Goal: Task Accomplishment & Management: Manage account settings

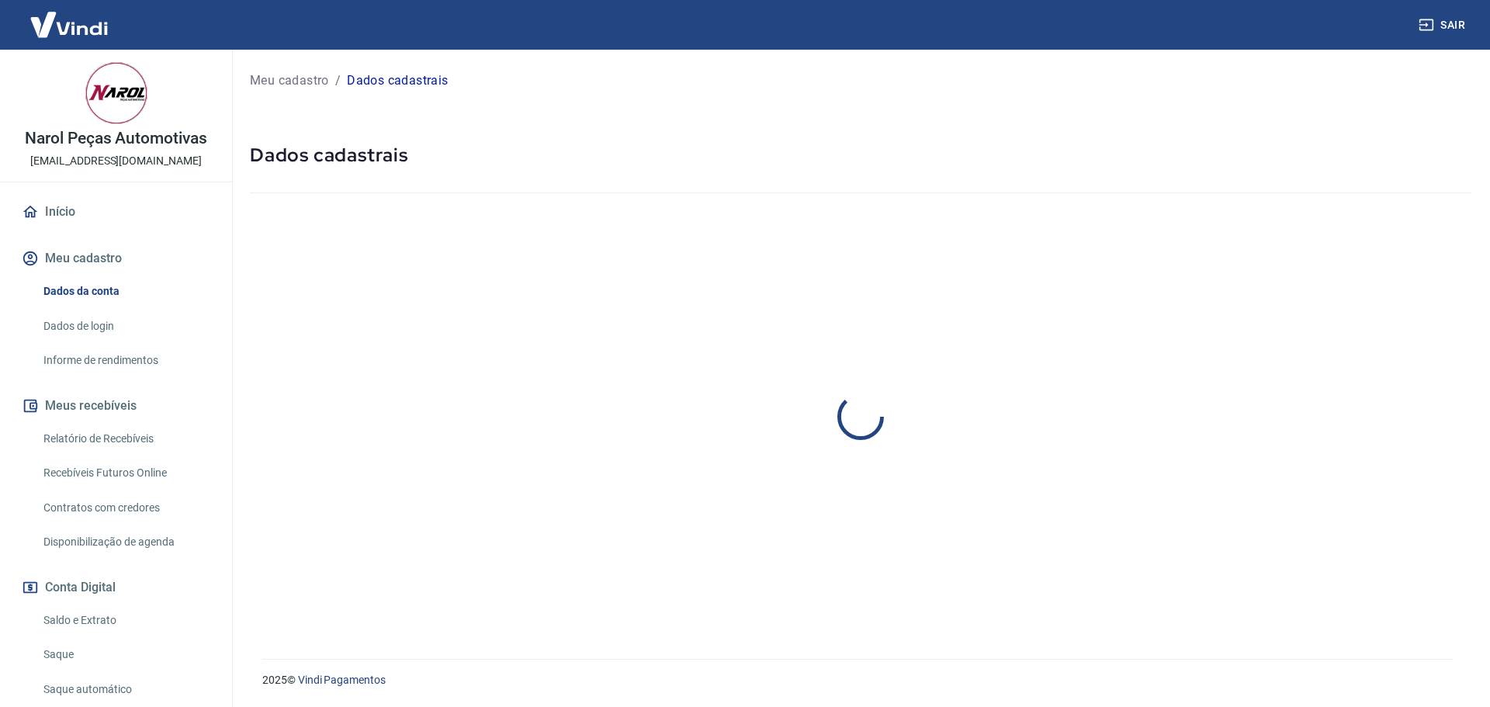
select select "GO"
select select "business"
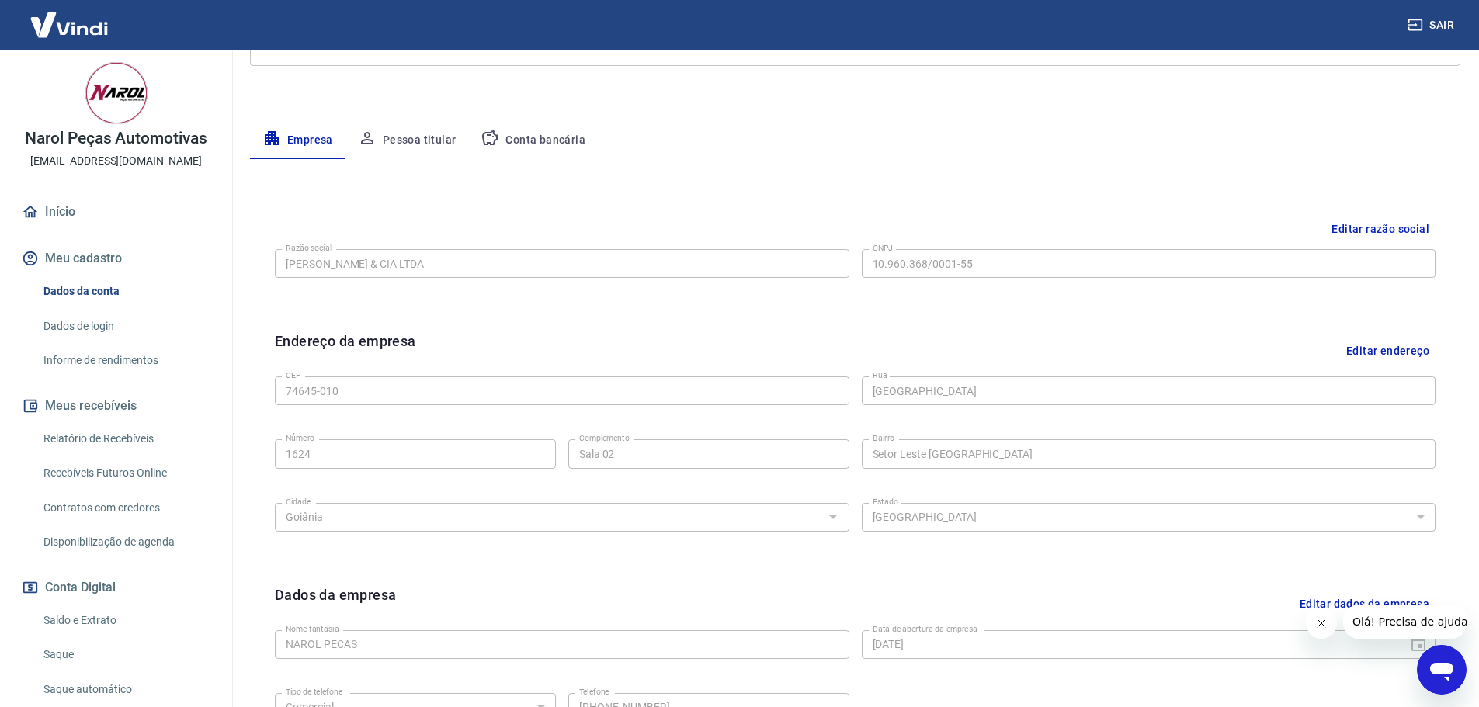
scroll to position [179, 0]
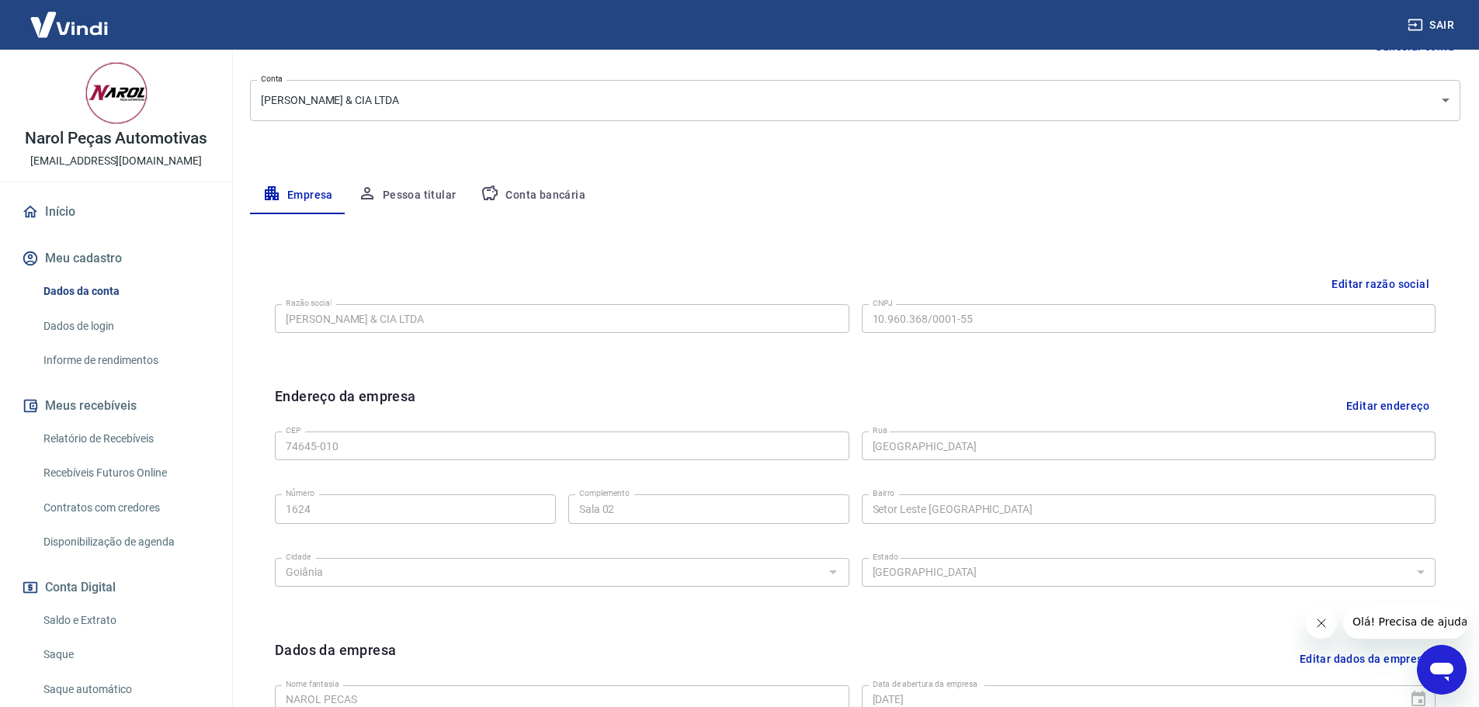
click at [521, 188] on button "Conta bancária" at bounding box center [533, 195] width 130 height 37
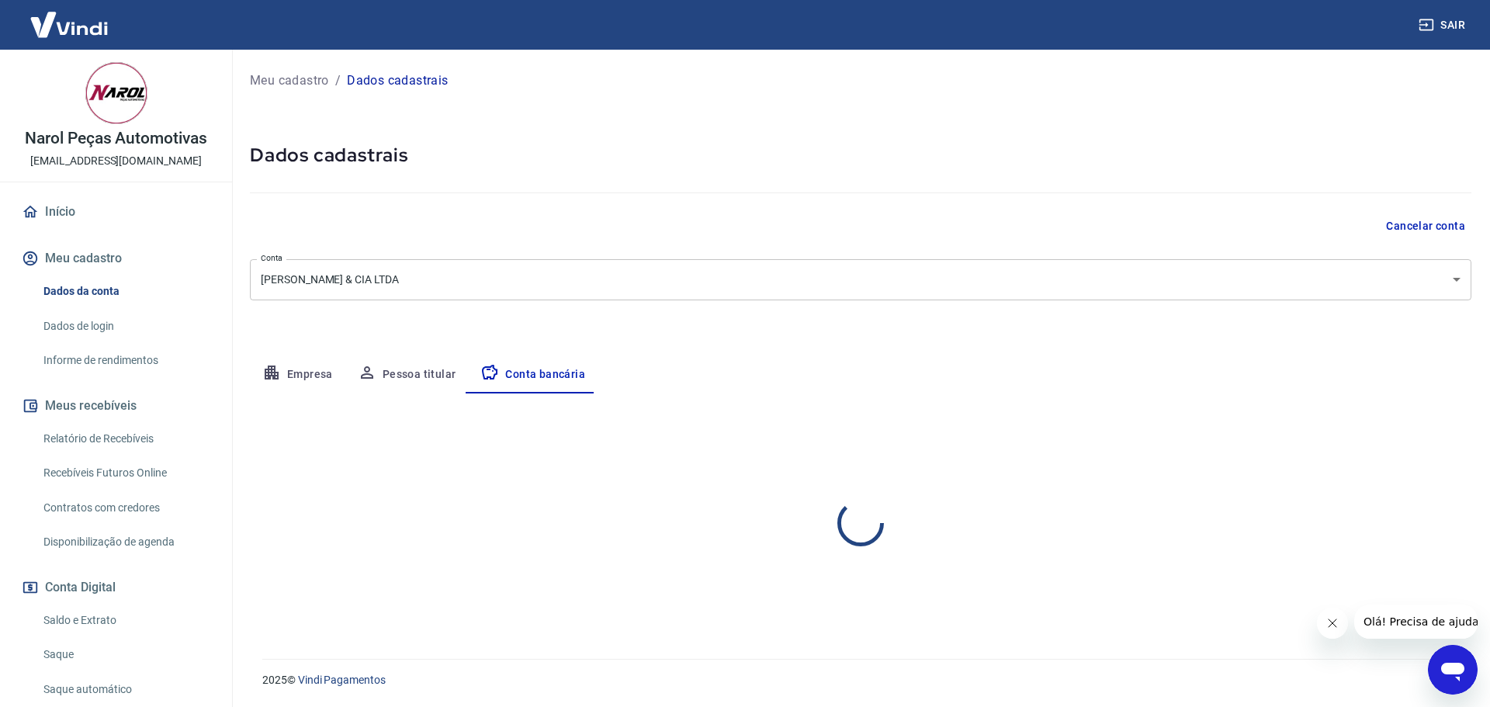
select select "1"
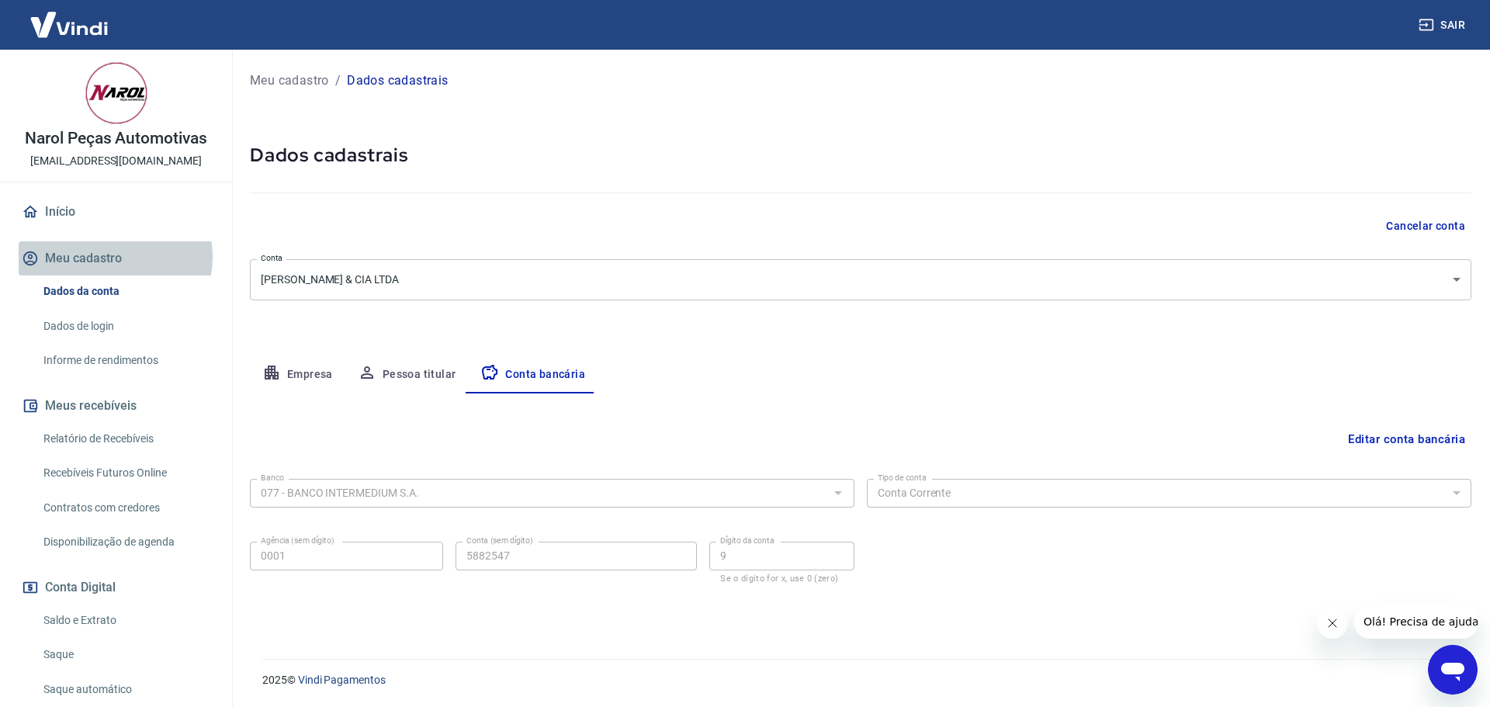
click at [114, 257] on button "Meu cadastro" at bounding box center [116, 258] width 195 height 34
click at [292, 80] on p "Meu cadastro" at bounding box center [289, 80] width 79 height 19
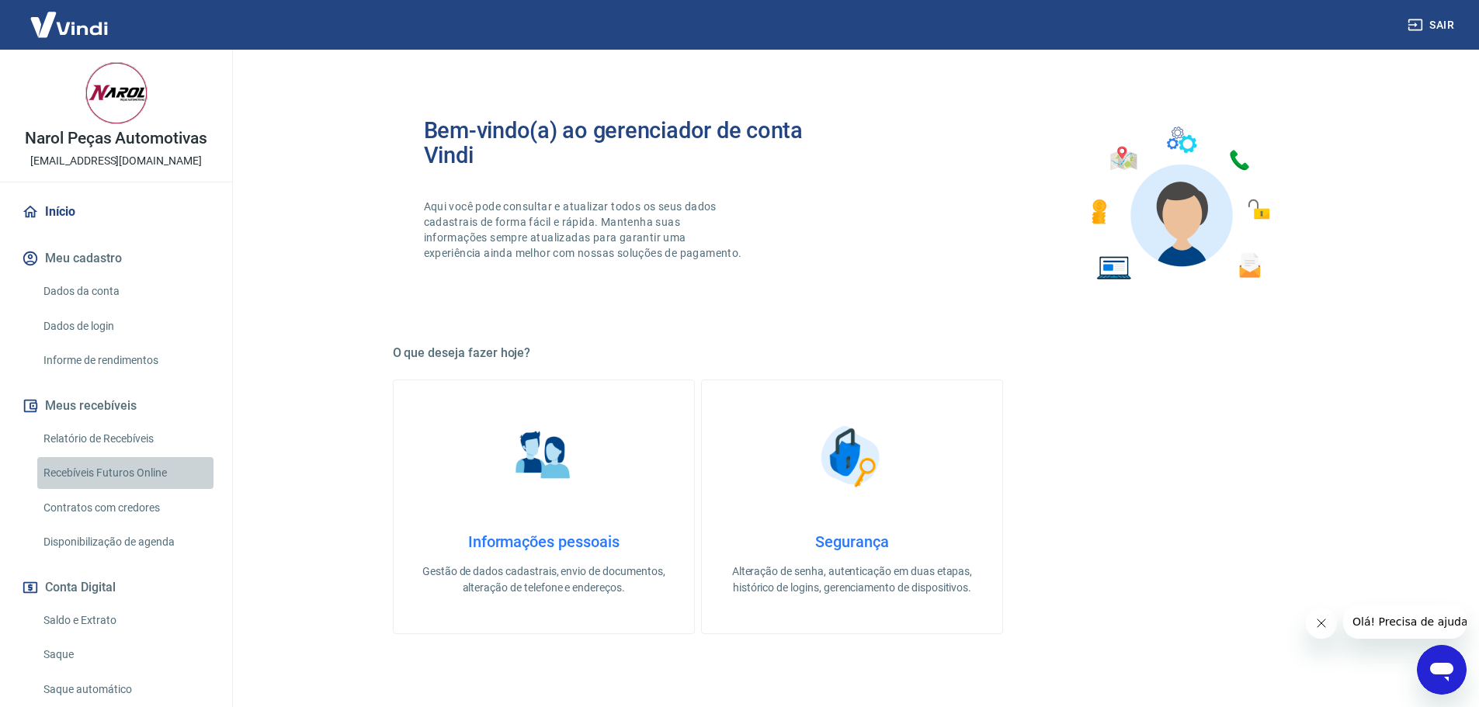
click at [144, 479] on link "Recebíveis Futuros Online" at bounding box center [125, 473] width 176 height 32
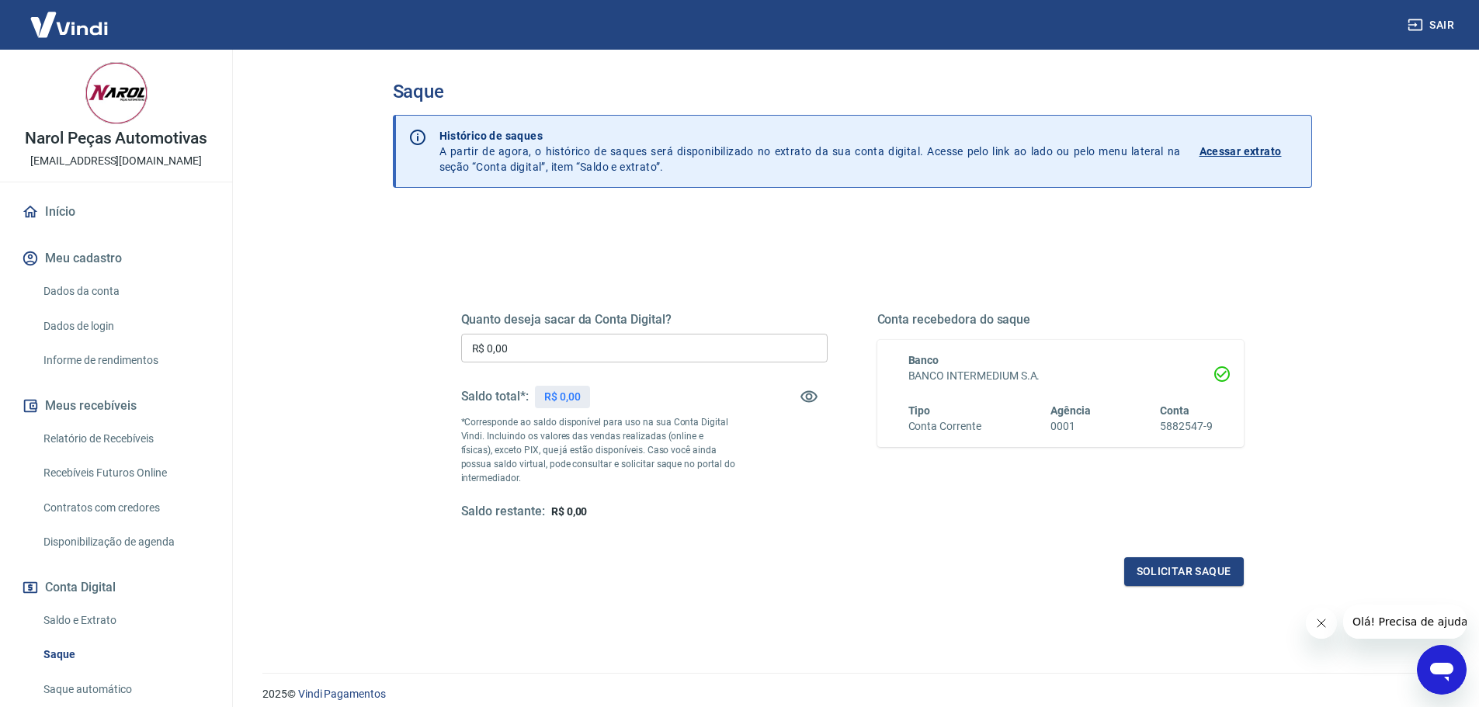
click at [1255, 154] on p "Acessar extrato" at bounding box center [1240, 152] width 82 height 16
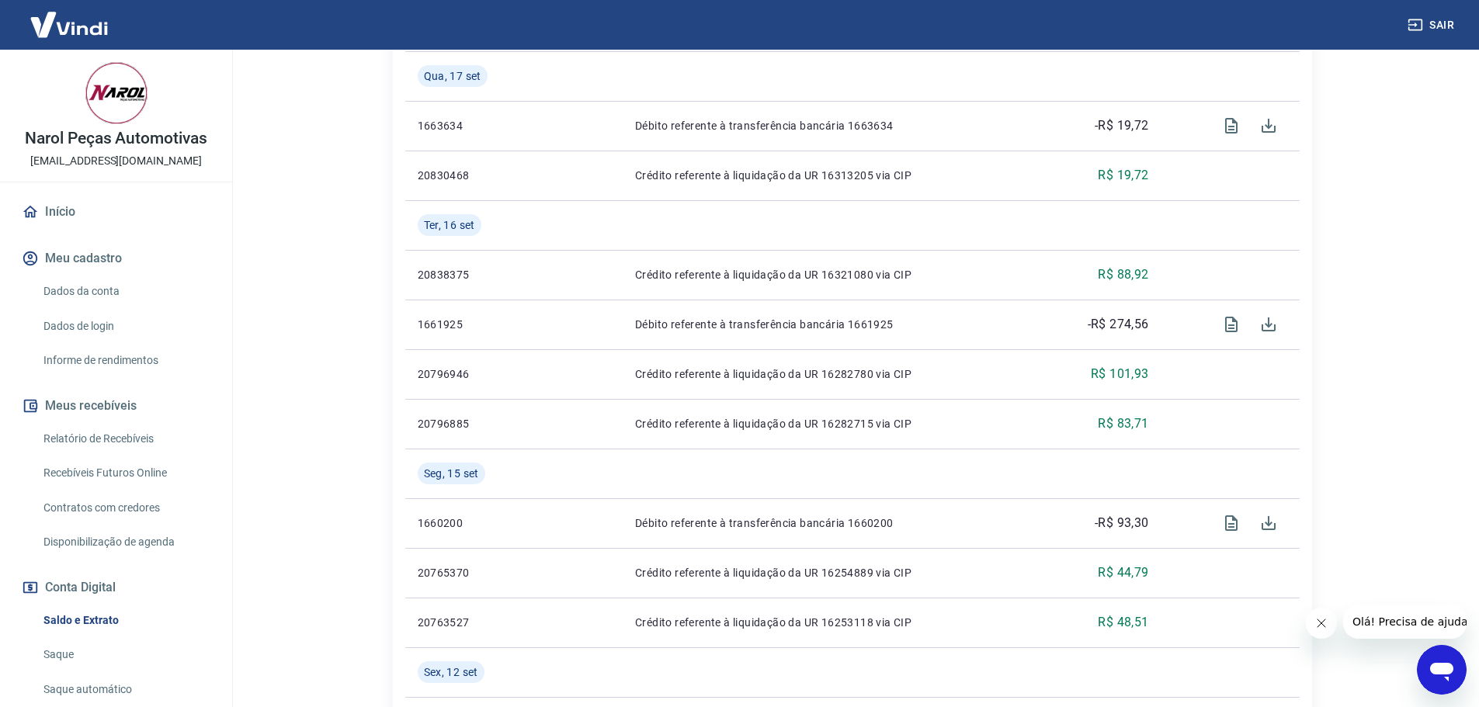
scroll to position [645, 0]
